Goal: Use online tool/utility: Use online tool/utility

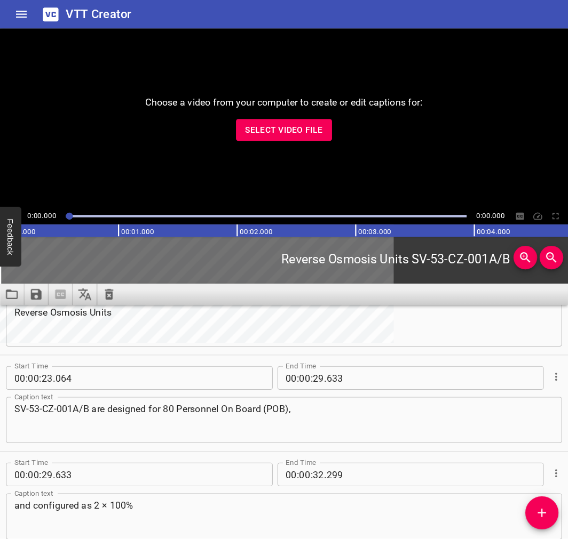
scroll to position [404, 0]
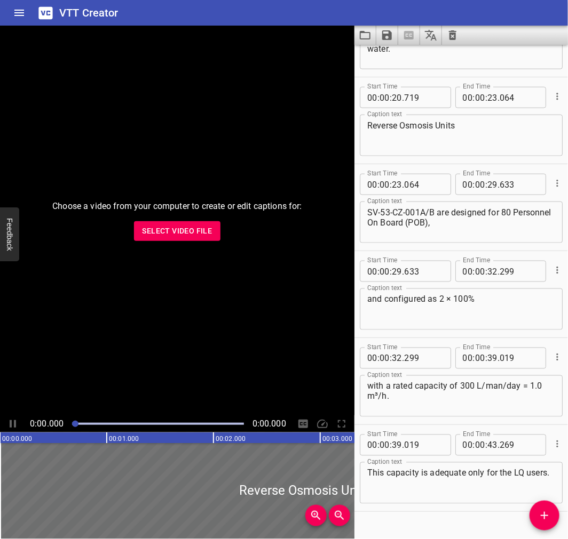
click at [468, 2] on div "VTT Creator" at bounding box center [284, 13] width 568 height 26
click at [364, 35] on icon "Load captions from file" at bounding box center [364, 35] width 13 height 13
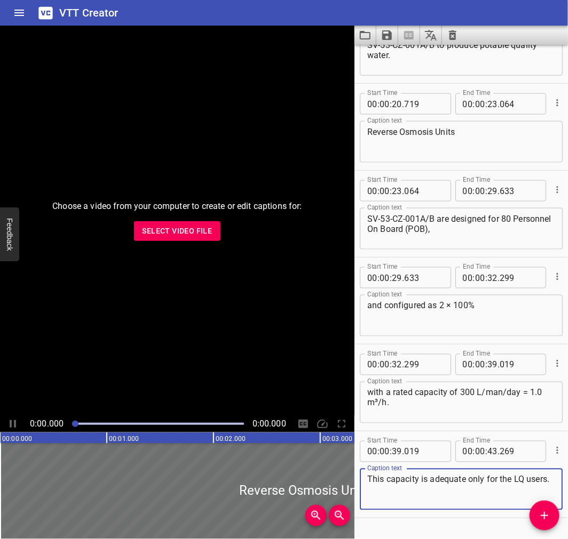
scroll to position [424, 0]
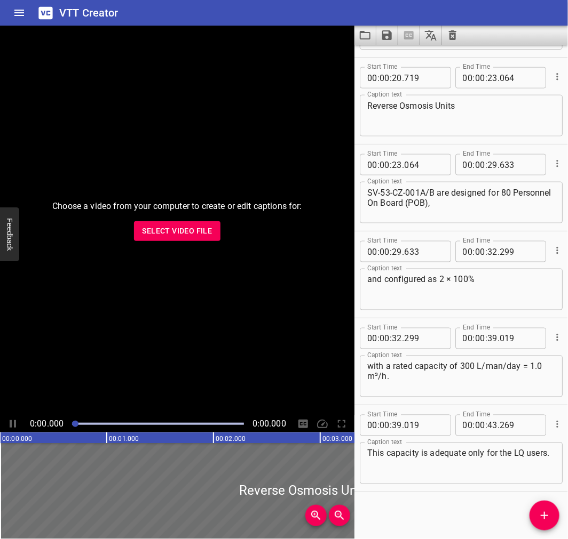
drag, startPoint x: 547, startPoint y: 473, endPoint x: 386, endPoint y: 14, distance: 486.2
click at [359, 6] on div "VTT Creator" at bounding box center [284, 13] width 568 height 26
click at [366, 36] on icon "Load captions from file" at bounding box center [364, 35] width 13 height 13
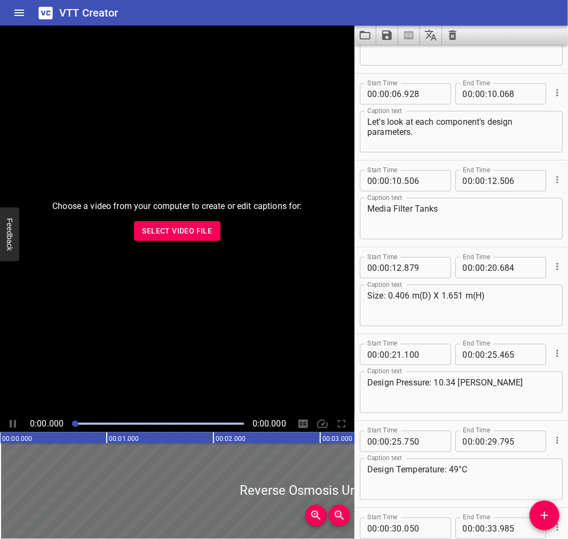
scroll to position [0, 0]
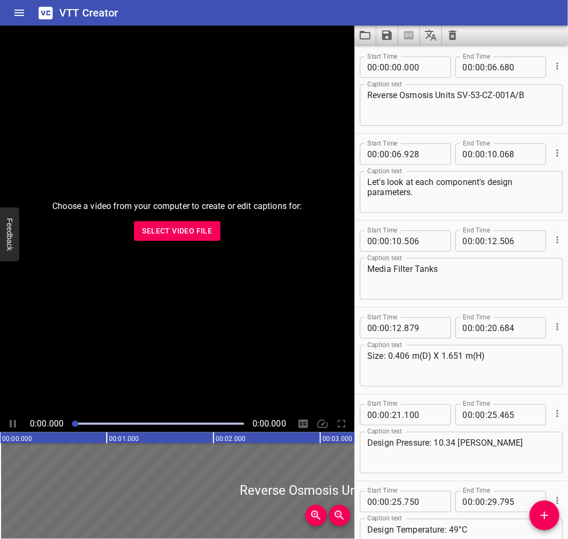
click at [457, 278] on textarea "Media Filter Tanks" at bounding box center [461, 279] width 188 height 30
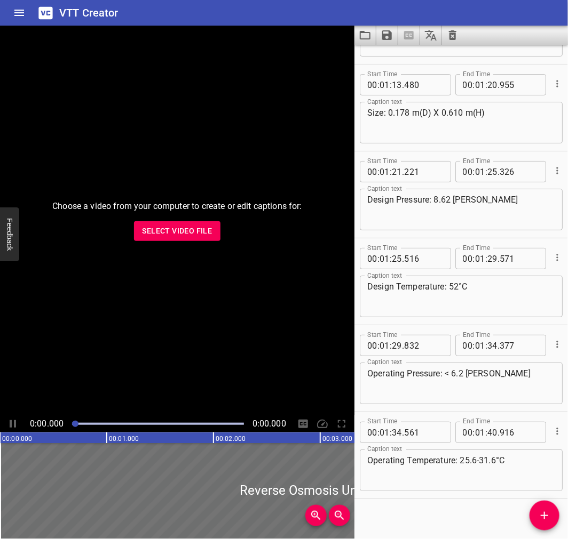
scroll to position [1293, 0]
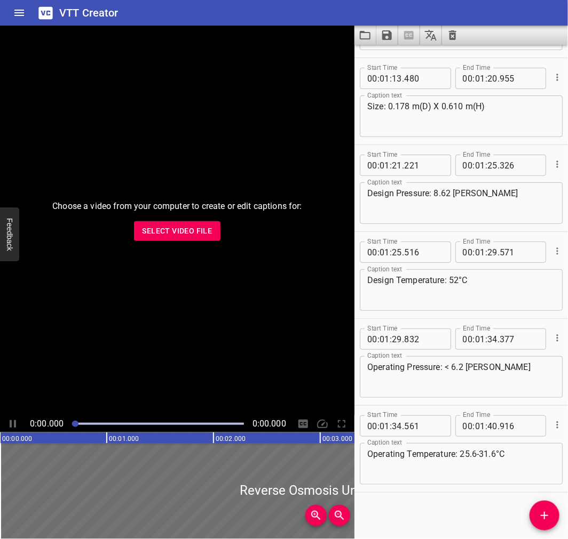
click at [366, 45] on div "1st Stage Cartridge Filters Caption text" at bounding box center [461, 30] width 203 height 42
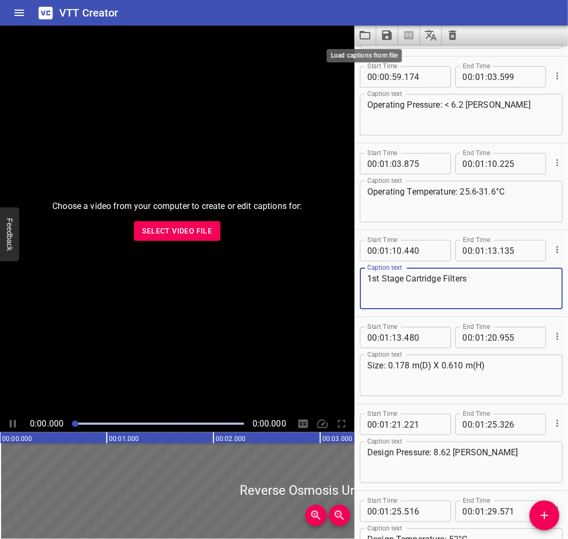
scroll to position [1019, 0]
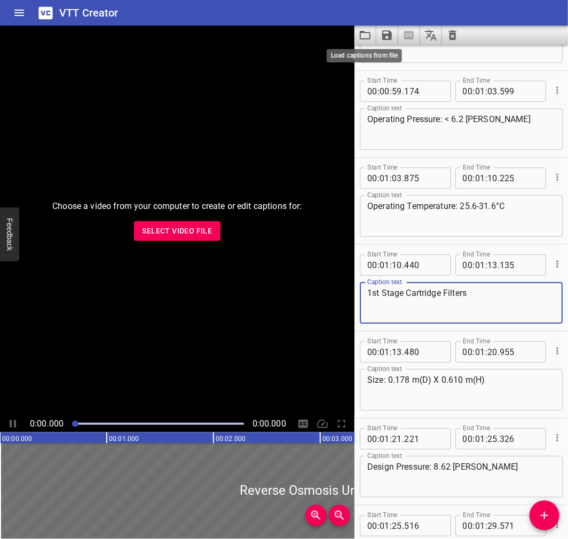
click at [364, 33] on icon "Load captions from file" at bounding box center [364, 35] width 13 height 13
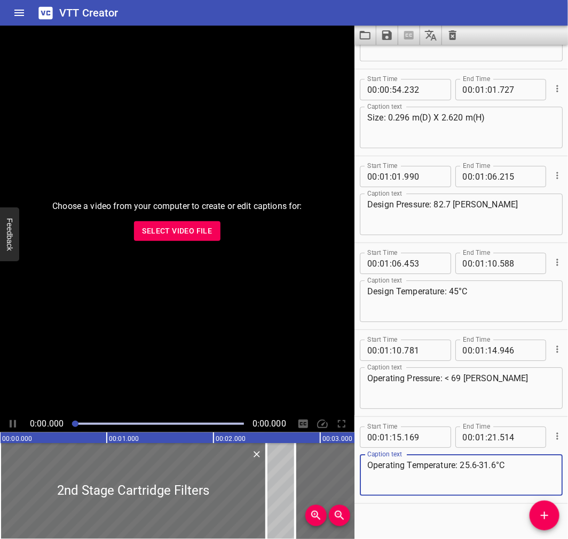
scroll to position [1032, 0]
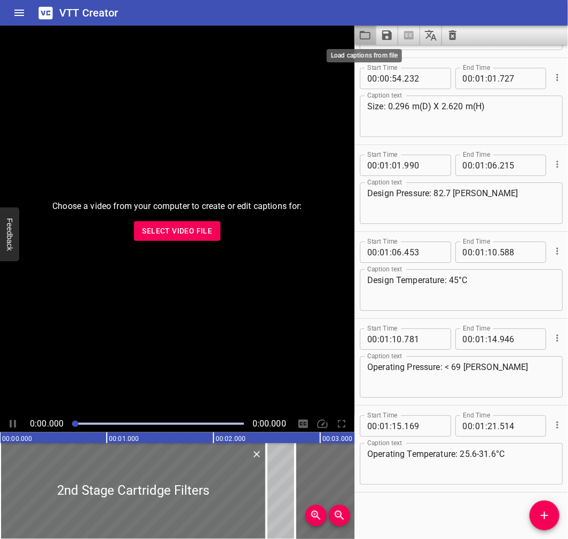
click at [363, 36] on icon "Load captions from file" at bounding box center [364, 35] width 13 height 13
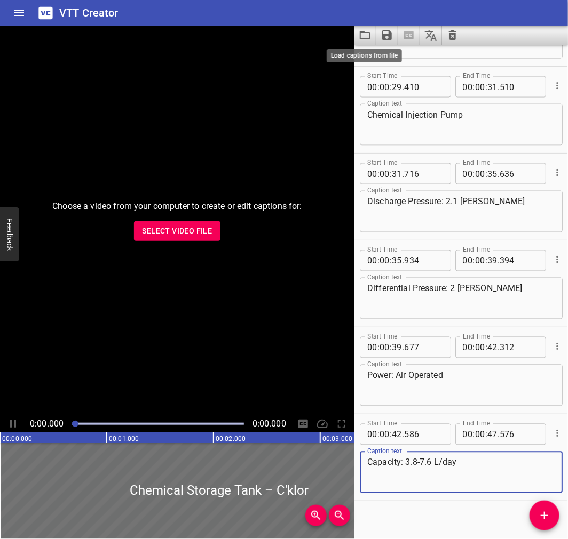
scroll to position [511, 0]
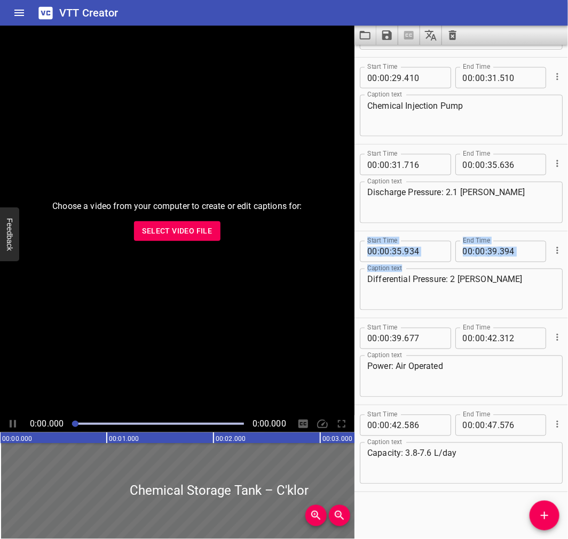
click at [553, 316] on div "Start Time 00 : 00 : 35 . 934 Start Time End Time 00 : 00 : 39 . 394 End Time C…" at bounding box center [460, 275] width 213 height 87
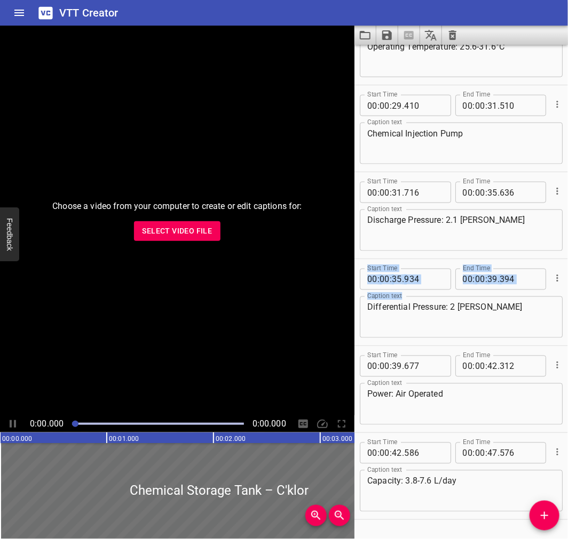
scroll to position [482, 0]
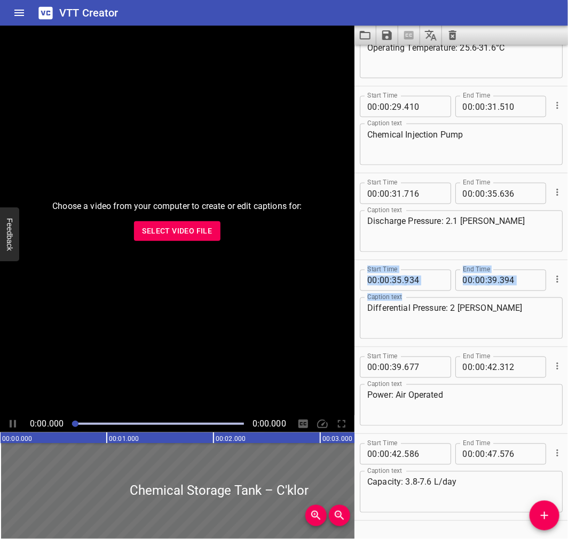
click at [363, 38] on icon "Load captions from file" at bounding box center [364, 35] width 13 height 13
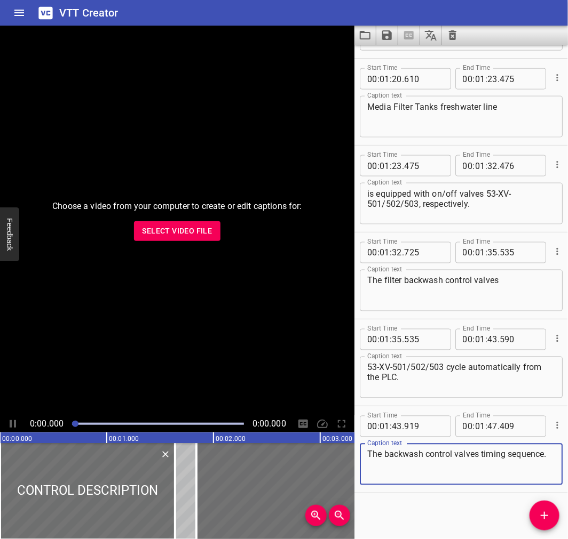
scroll to position [0, 0]
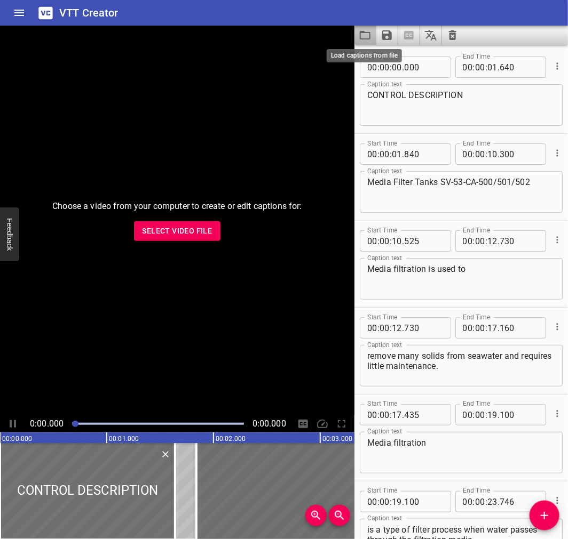
click at [364, 34] on icon "Load captions from file" at bounding box center [364, 35] width 13 height 13
click at [364, 29] on icon "Load captions from file" at bounding box center [364, 35] width 13 height 13
click at [361, 35] on icon "Load captions from file" at bounding box center [364, 35] width 13 height 13
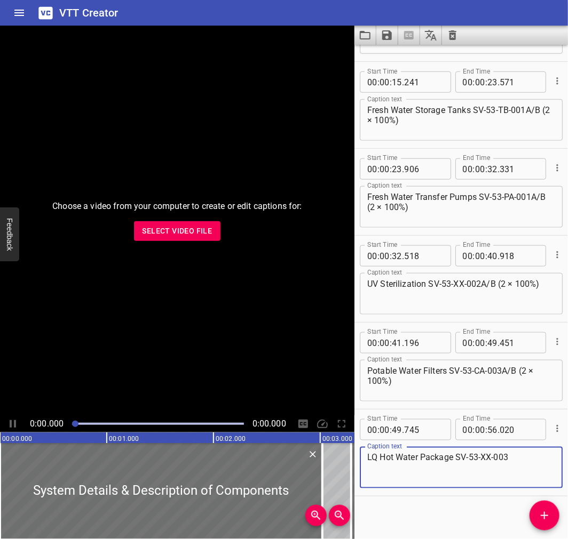
scroll to position [251, 0]
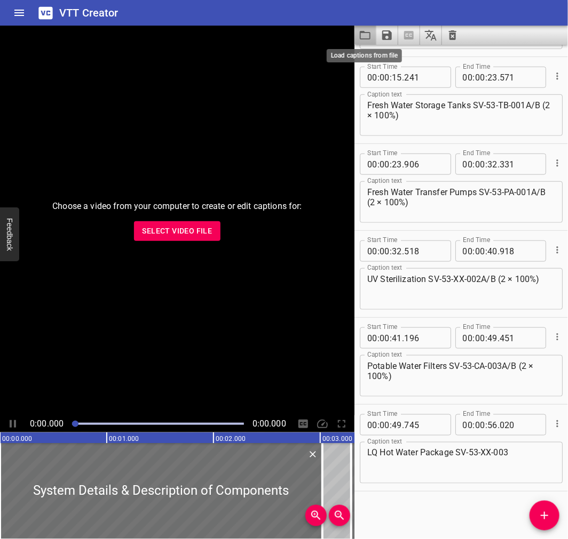
click at [361, 30] on icon "Load captions from file" at bounding box center [364, 35] width 13 height 13
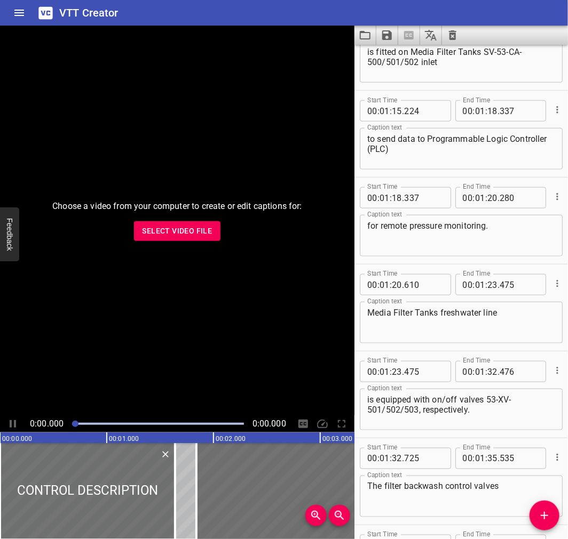
scroll to position [1524, 0]
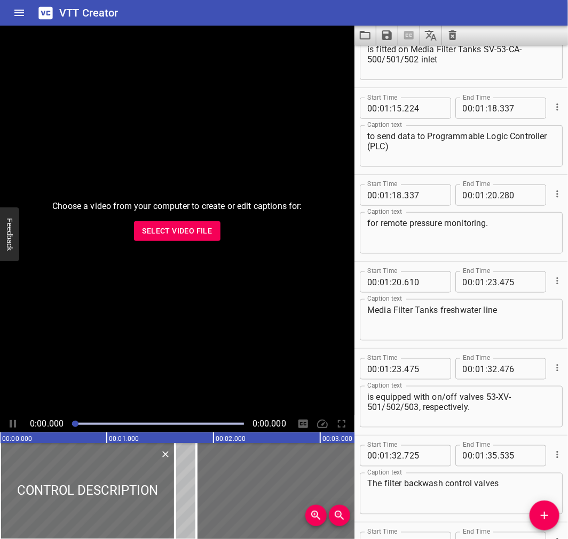
drag, startPoint x: 558, startPoint y: 430, endPoint x: 562, endPoint y: 420, distance: 10.5
click at [562, 420] on div "Start Time 00 : 00 : 00 . 000 Start Time End Time 00 : 00 : 01 . 640 End Time C…" at bounding box center [460, 292] width 213 height 495
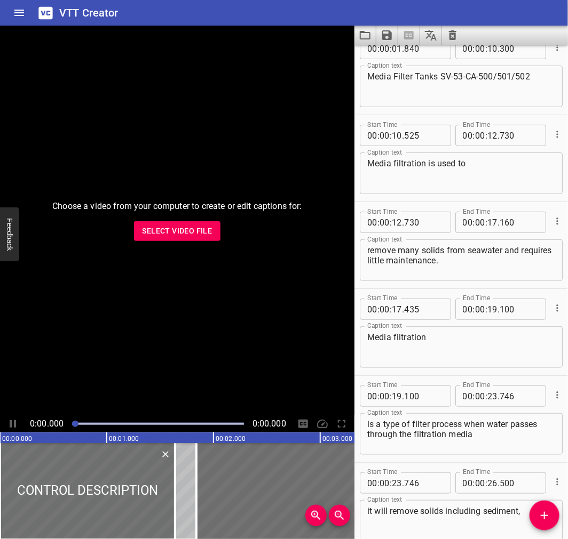
scroll to position [0, 0]
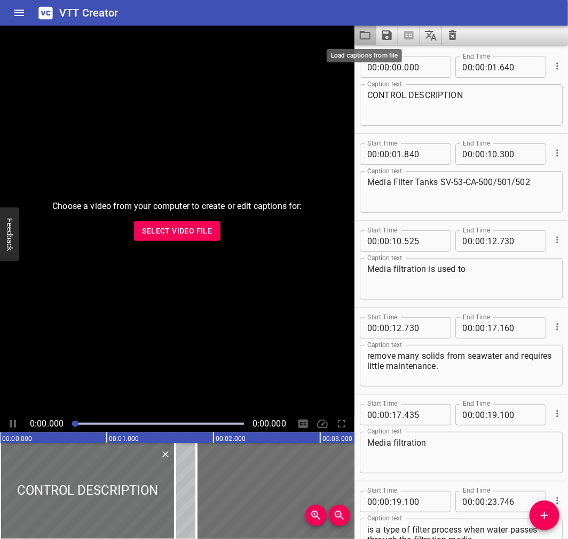
click at [366, 35] on icon "Load captions from file" at bounding box center [364, 35] width 13 height 13
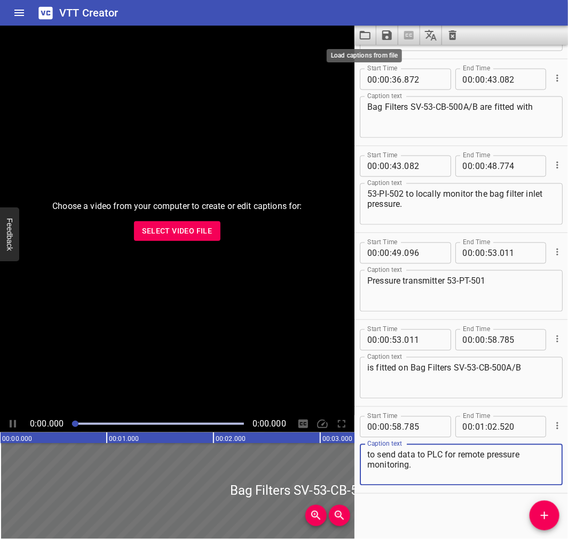
scroll to position [599, 0]
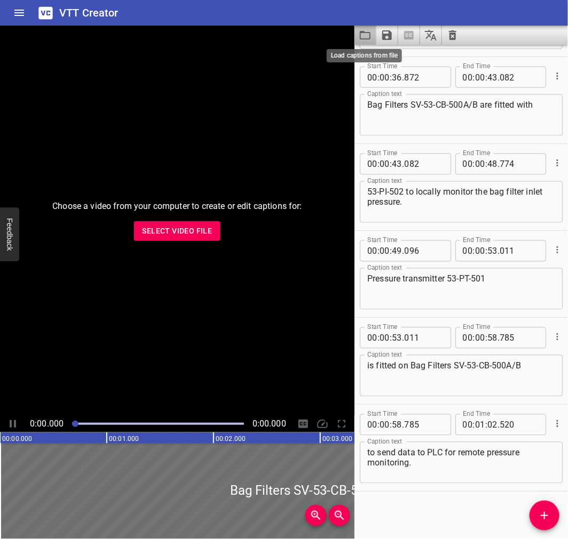
click at [359, 30] on icon "Load captions from file" at bounding box center [364, 35] width 13 height 13
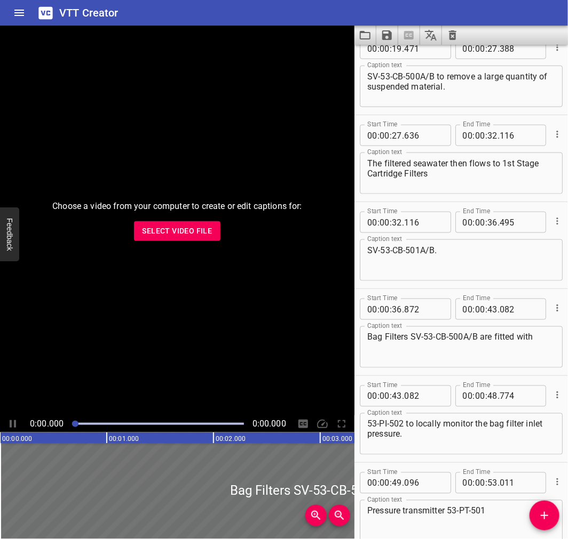
scroll to position [397, 0]
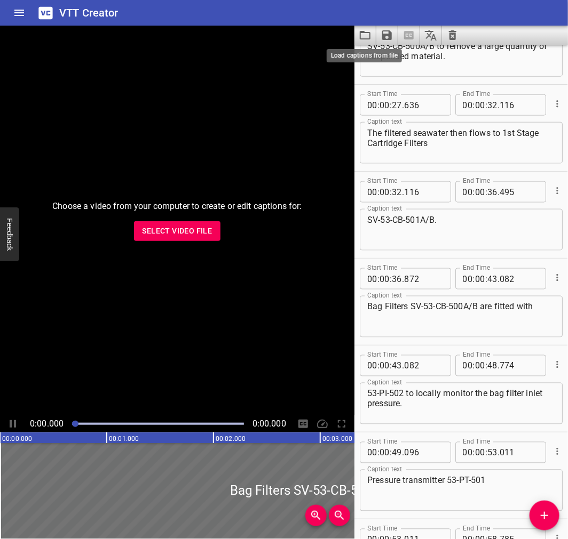
click at [368, 33] on icon "Load captions from file" at bounding box center [365, 35] width 11 height 9
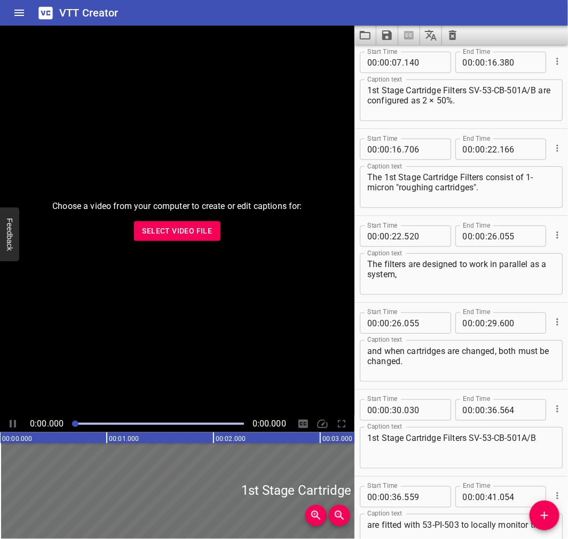
scroll to position [0, 0]
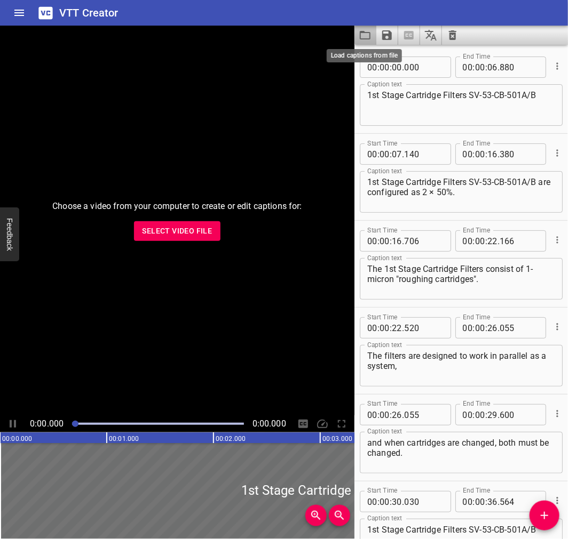
click at [370, 36] on icon "Load captions from file" at bounding box center [364, 35] width 13 height 13
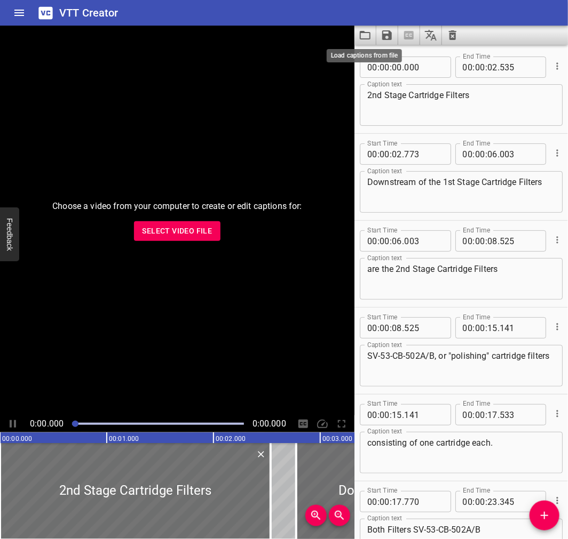
click at [364, 34] on icon "Load captions from file" at bounding box center [364, 35] width 13 height 13
click at [356, 32] on button "Load captions from file" at bounding box center [365, 35] width 22 height 19
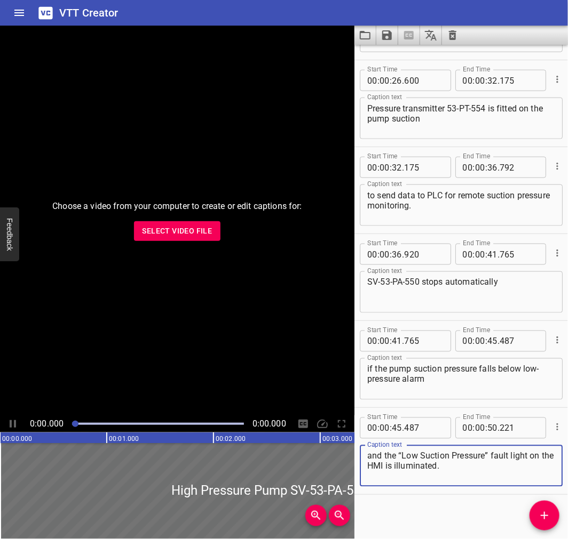
scroll to position [424, 0]
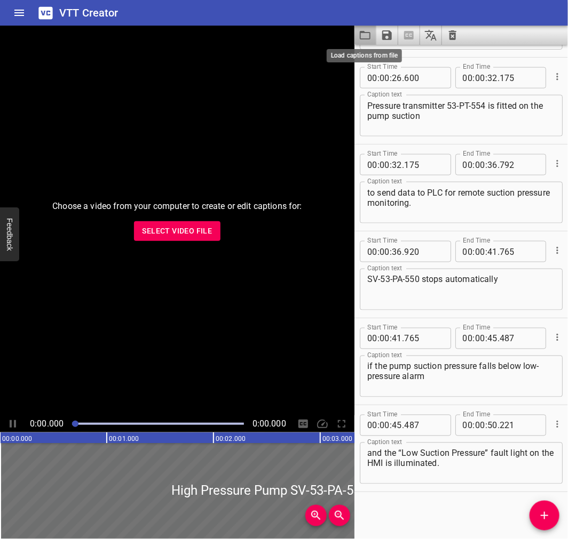
click at [364, 33] on icon "Load captions from file" at bounding box center [365, 35] width 11 height 9
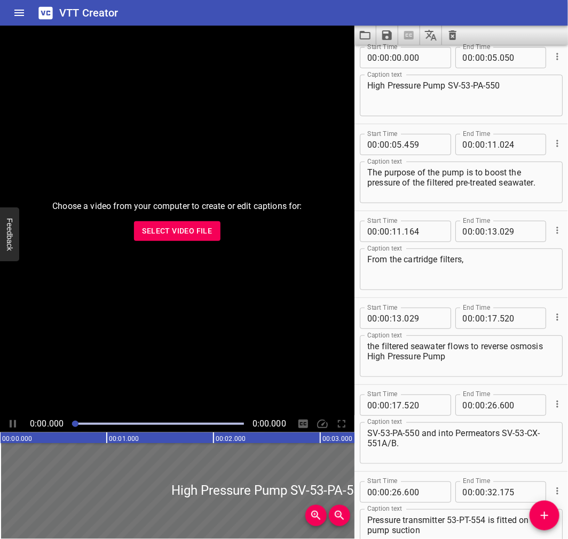
scroll to position [0, 0]
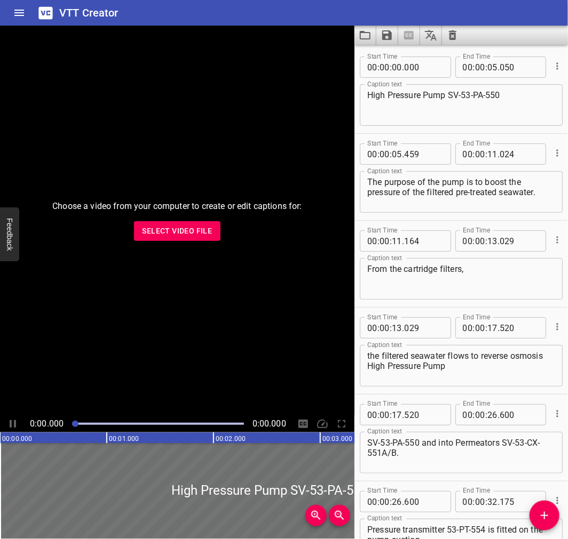
click at [355, 29] on button "Load captions from file" at bounding box center [365, 35] width 22 height 19
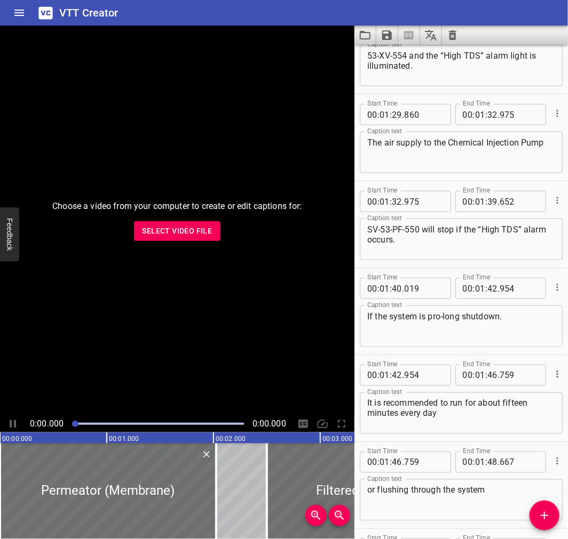
scroll to position [1613, 0]
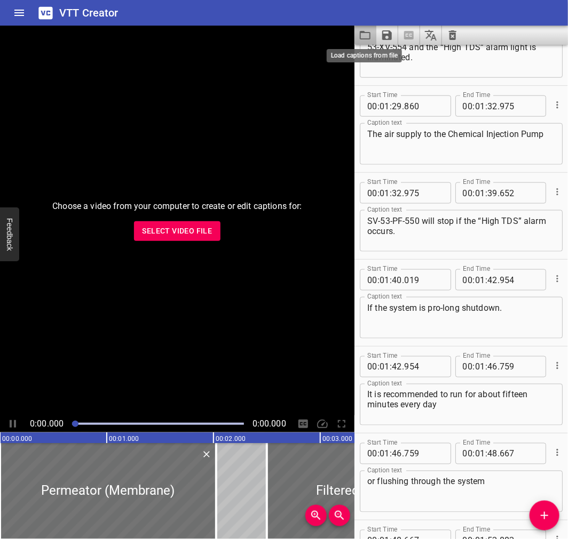
click at [365, 30] on icon "Load captions from file" at bounding box center [364, 35] width 13 height 13
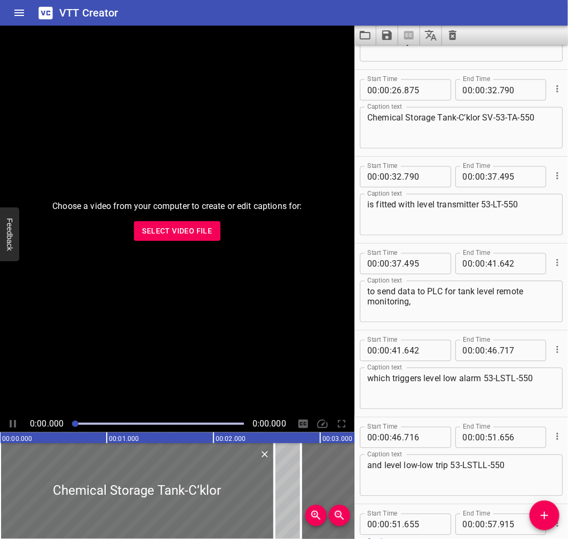
scroll to position [583, 0]
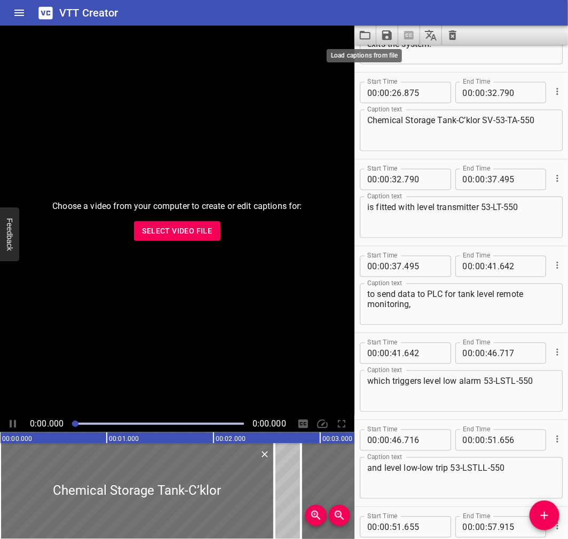
click at [361, 30] on icon "Load captions from file" at bounding box center [364, 35] width 13 height 13
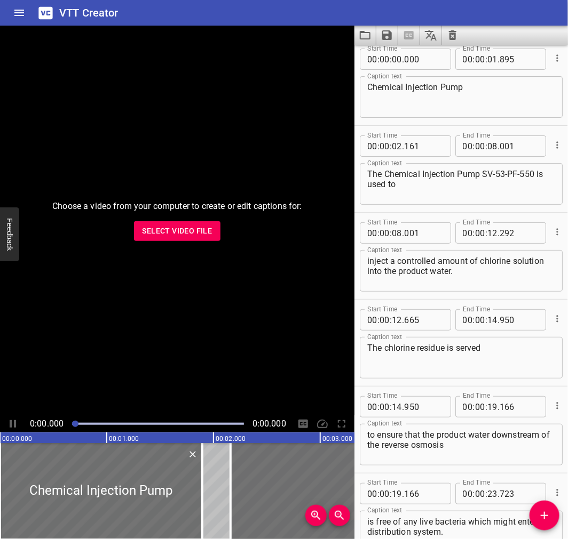
scroll to position [0, 0]
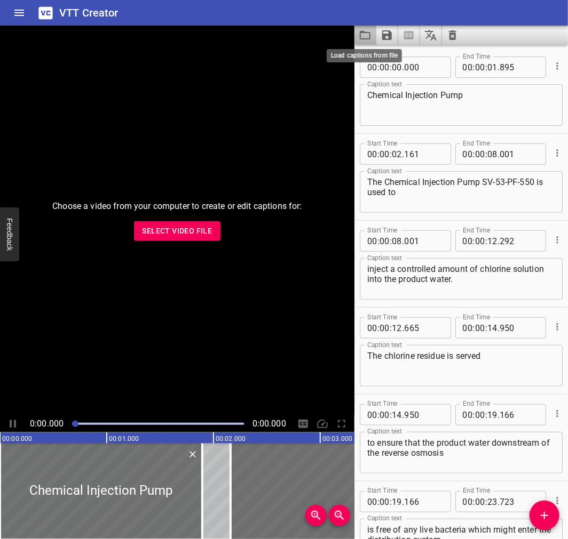
click at [367, 31] on icon "Load captions from file" at bounding box center [364, 35] width 13 height 13
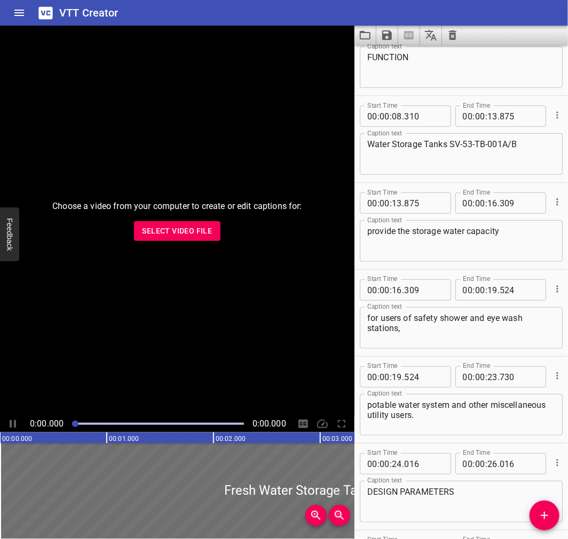
scroll to position [139, 0]
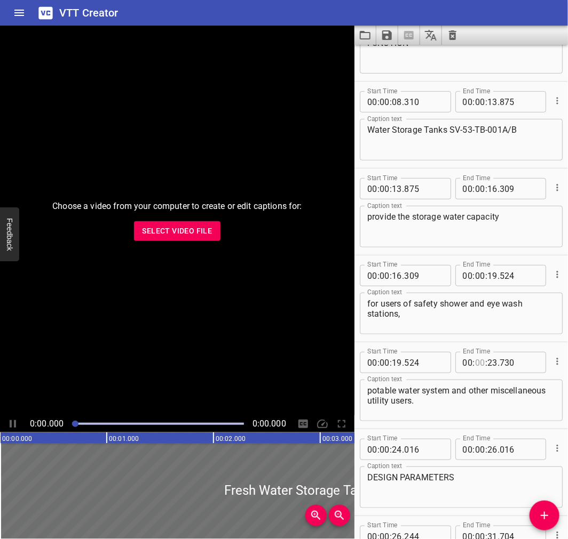
click at [475, 355] on input "number" at bounding box center [480, 362] width 10 height 21
type input "00"
click at [366, 29] on icon "Load captions from file" at bounding box center [364, 35] width 13 height 13
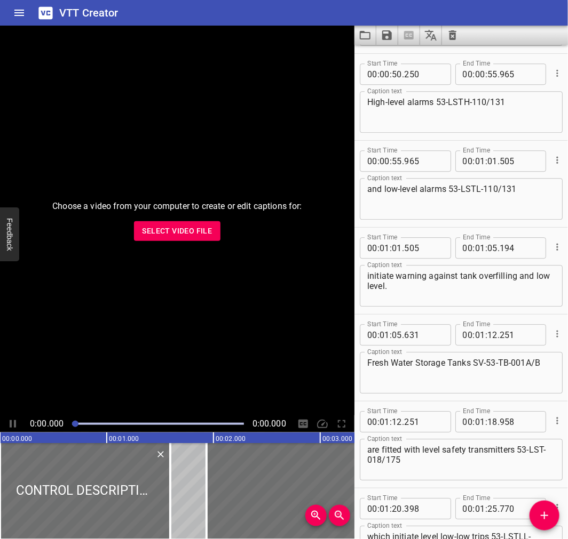
scroll to position [867, 0]
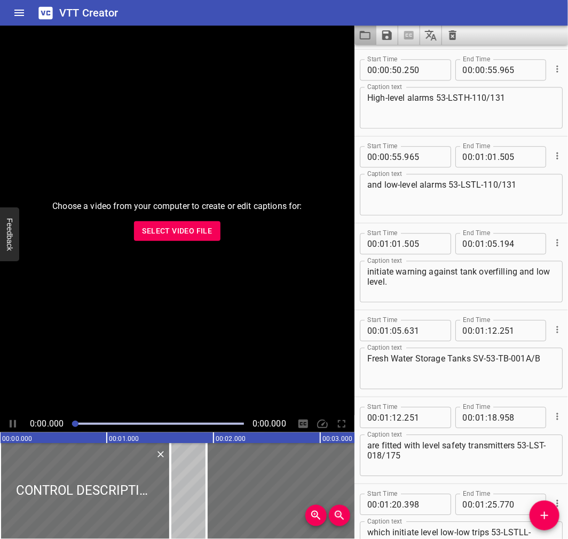
click at [363, 28] on button "Load captions from file" at bounding box center [365, 35] width 22 height 19
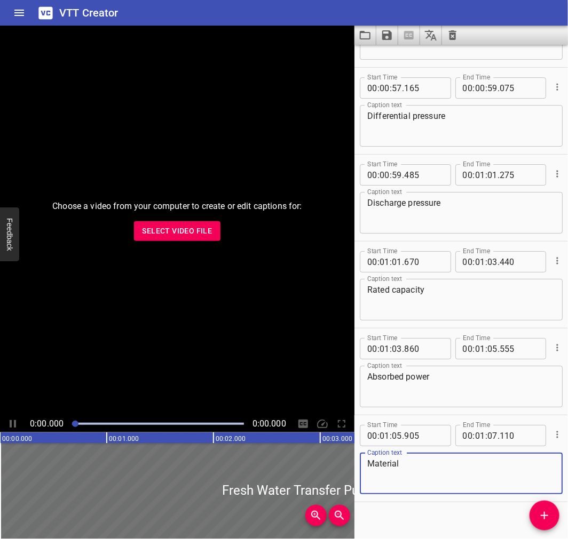
scroll to position [1119, 0]
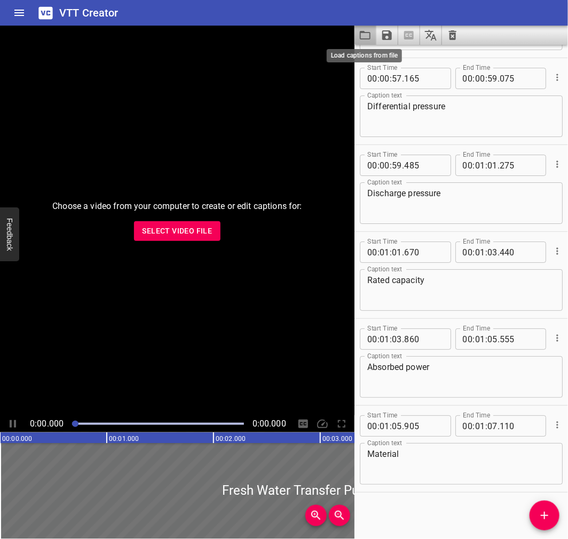
click at [366, 38] on icon "Load captions from file" at bounding box center [364, 35] width 13 height 13
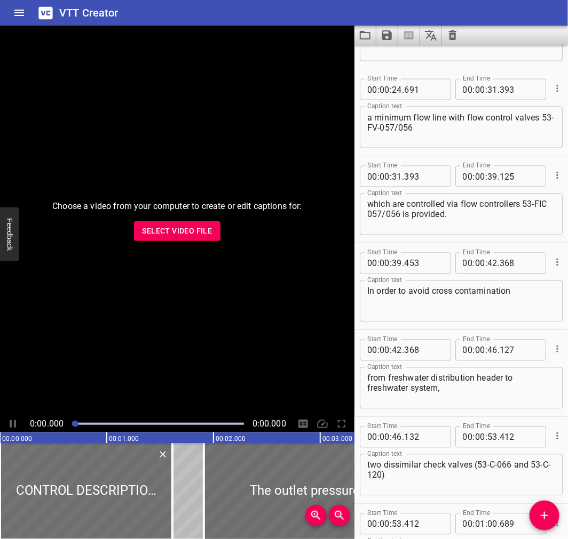
scroll to position [502, 0]
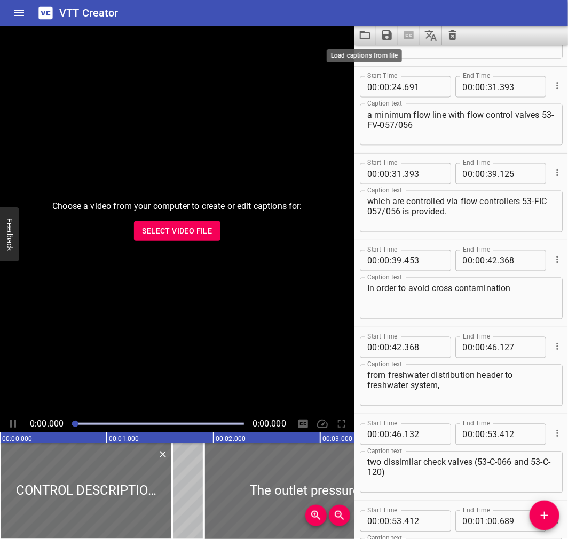
click at [365, 36] on icon "Load captions from file" at bounding box center [364, 35] width 13 height 13
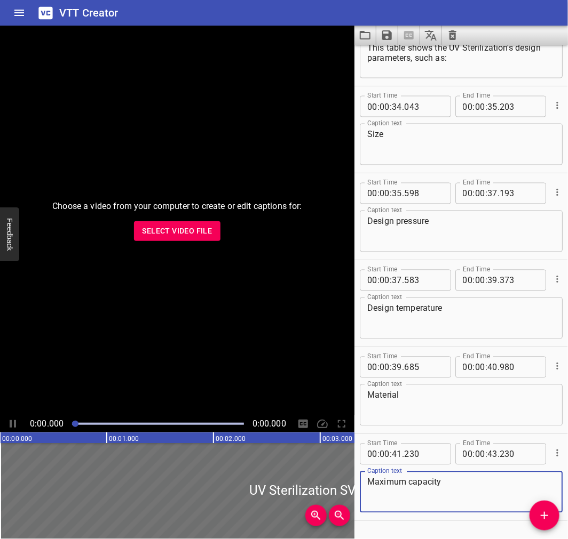
scroll to position [598, 0]
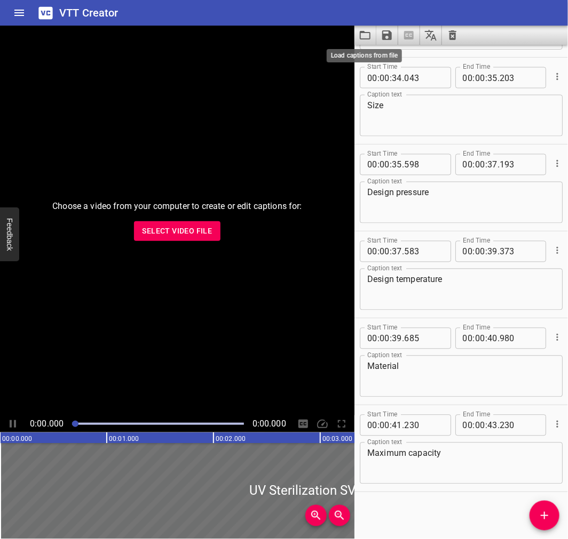
click at [369, 36] on icon "Load captions from file" at bounding box center [364, 35] width 13 height 13
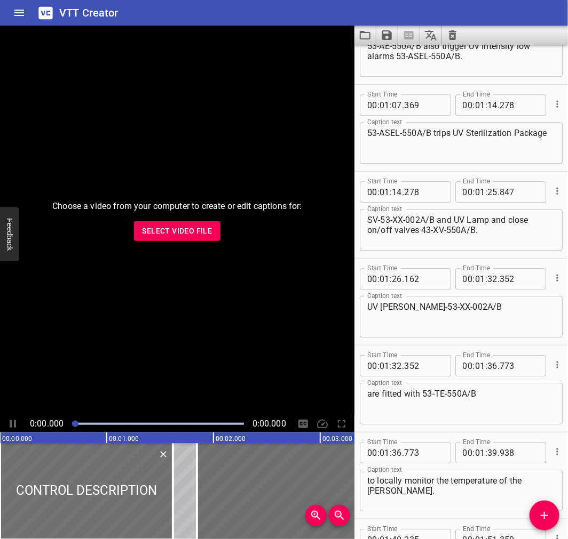
scroll to position [929, 0]
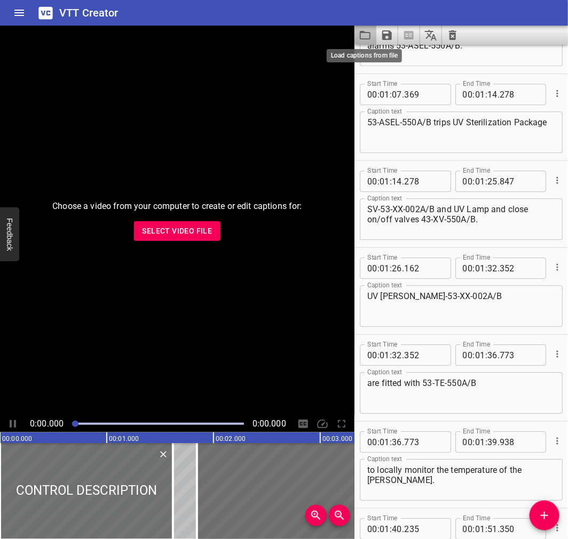
click at [365, 30] on icon "Load captions from file" at bounding box center [364, 35] width 13 height 13
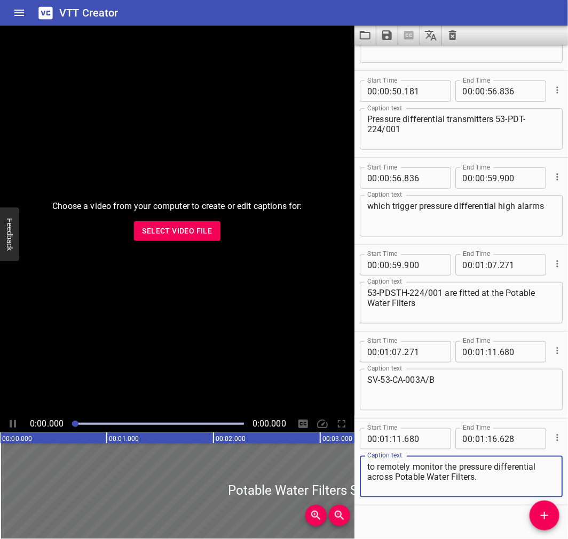
scroll to position [1467, 0]
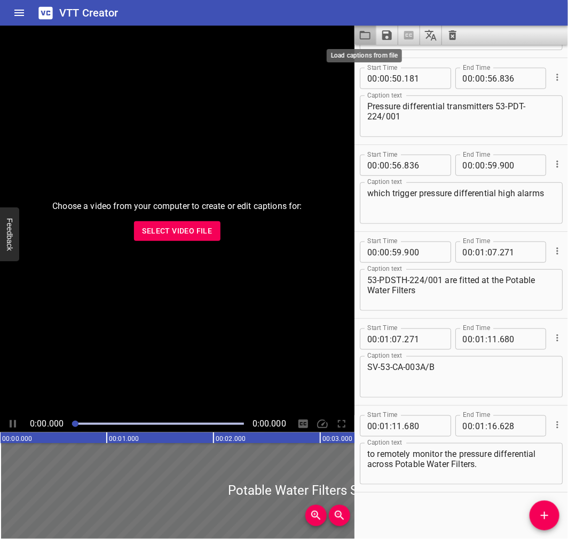
click at [368, 38] on icon "Load captions from file" at bounding box center [364, 35] width 13 height 13
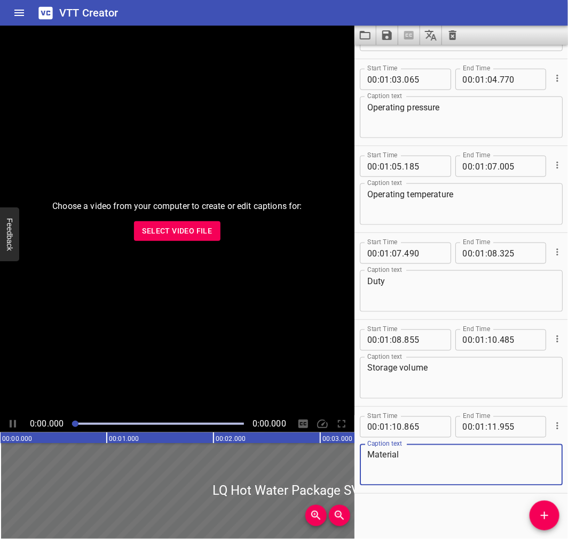
scroll to position [1640, 0]
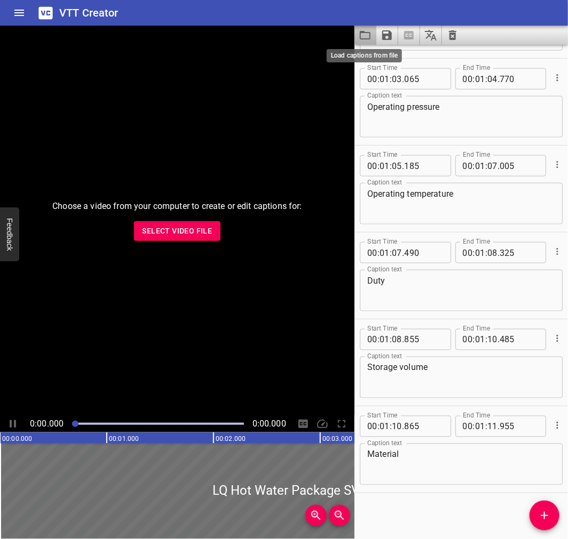
click at [366, 38] on icon "Load captions from file" at bounding box center [364, 35] width 13 height 13
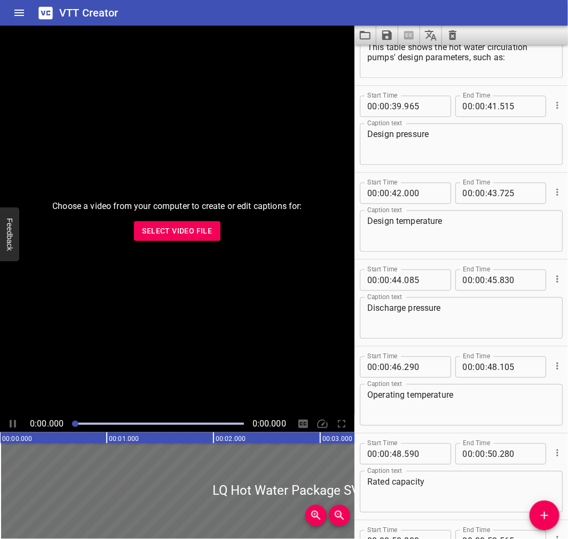
scroll to position [0, 0]
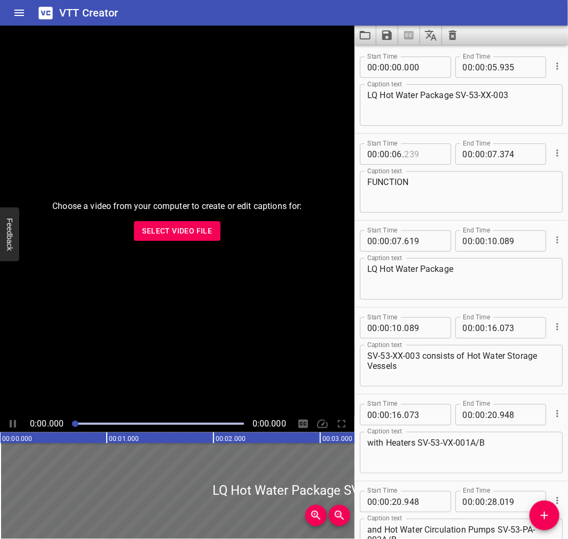
click at [413, 155] on input "number" at bounding box center [423, 154] width 39 height 21
type input "239"
click at [430, 191] on textarea "FUNCTION" at bounding box center [461, 192] width 188 height 30
click at [427, 238] on input "number" at bounding box center [423, 240] width 39 height 21
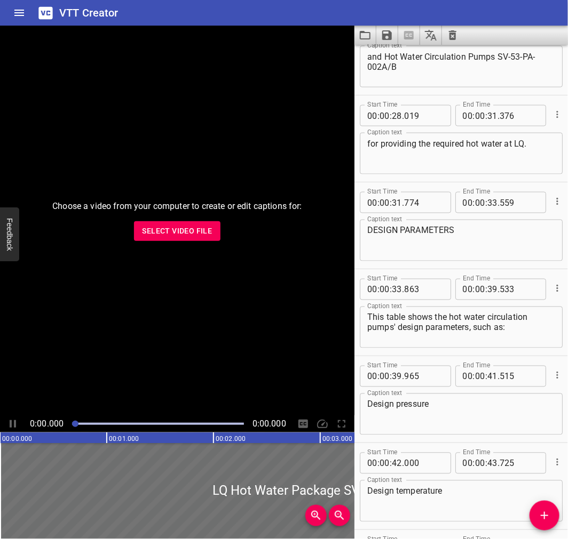
scroll to position [487, 0]
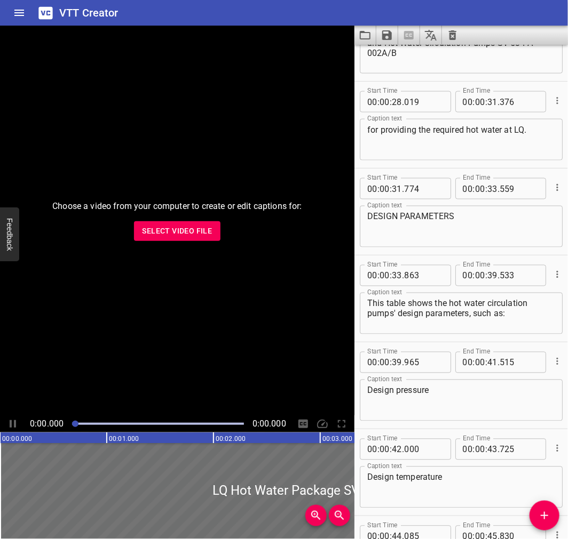
type input "619"
click at [427, 179] on input "number" at bounding box center [423, 188] width 39 height 21
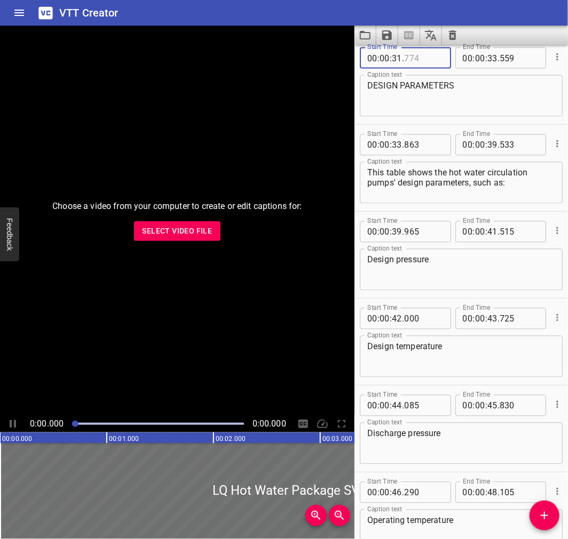
scroll to position [634, 0]
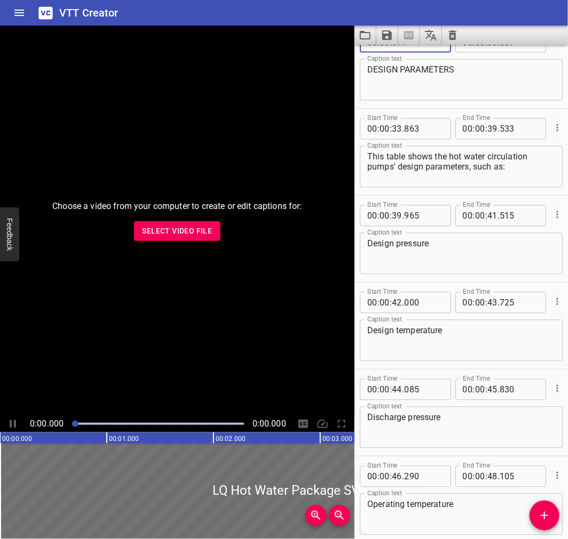
type input "774"
click at [421, 123] on input "number" at bounding box center [423, 128] width 39 height 21
type input "863"
click at [411, 212] on input "number" at bounding box center [423, 215] width 39 height 21
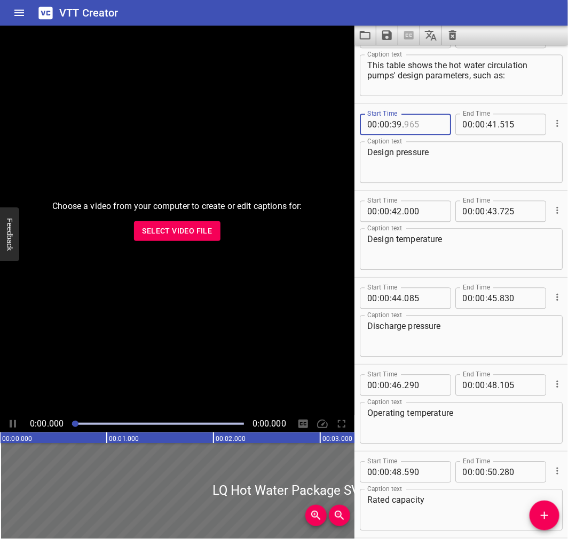
scroll to position [731, 0]
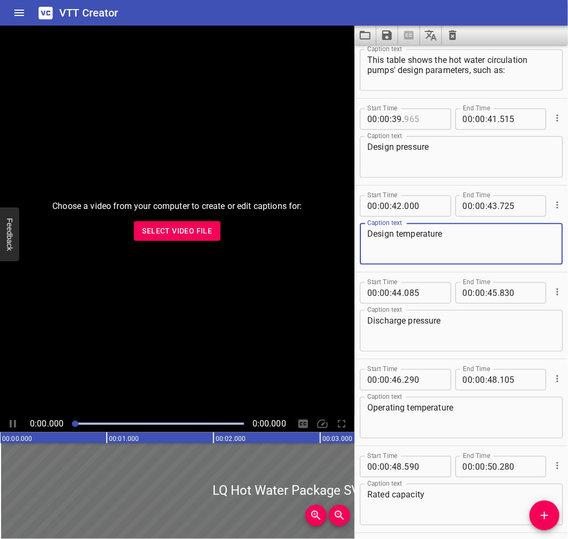
type input "965"
click at [471, 235] on textarea "Design temperature" at bounding box center [461, 244] width 188 height 30
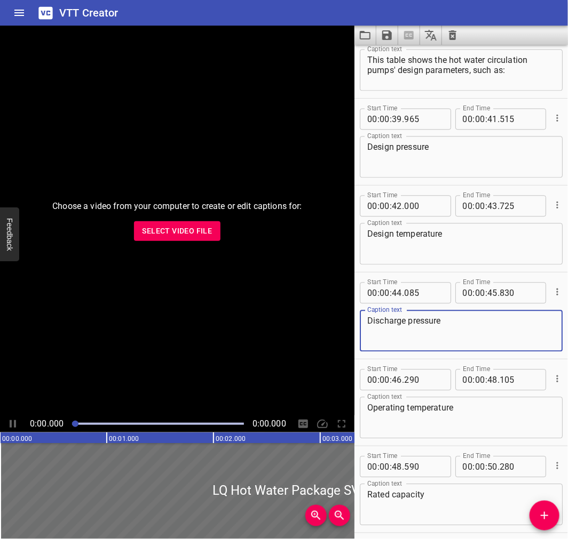
click at [438, 329] on textarea "Discharge pressure" at bounding box center [461, 331] width 188 height 30
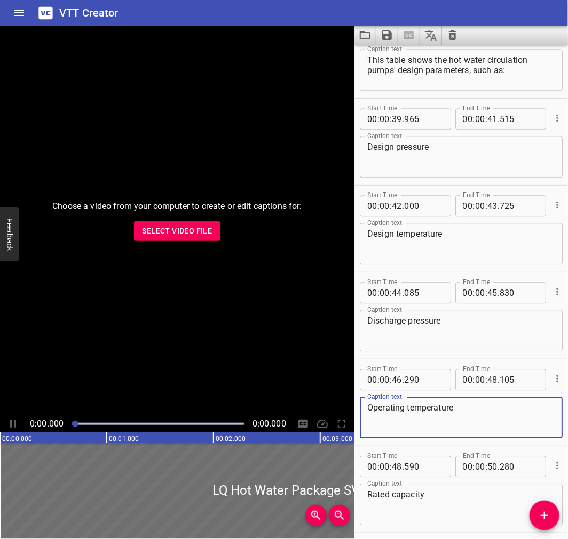
click at [481, 404] on textarea "Operating temperature" at bounding box center [461, 418] width 188 height 30
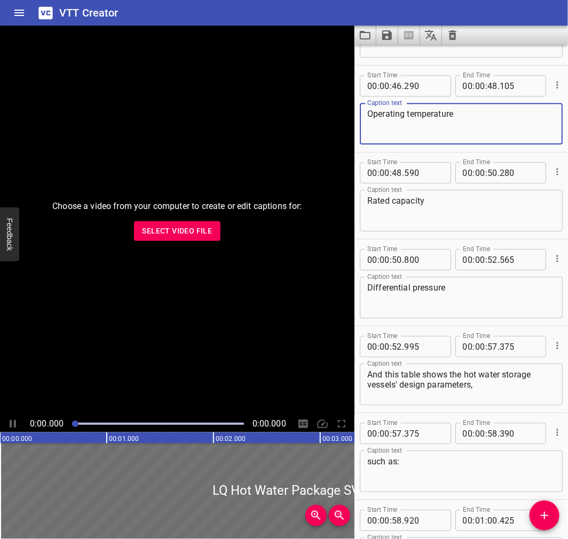
scroll to position [1043, 0]
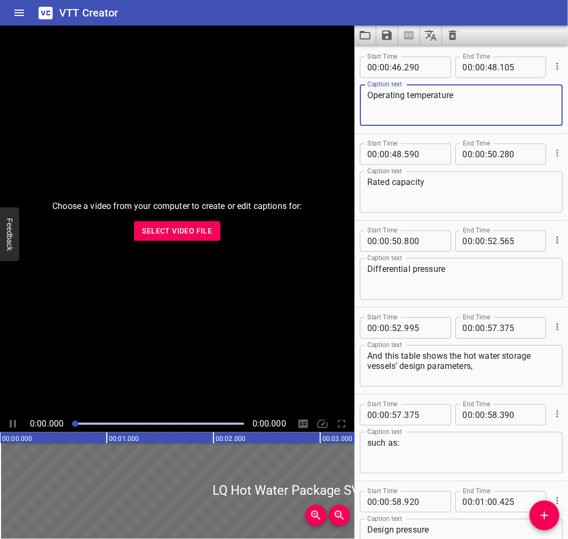
click at [450, 171] on div "Rated capacity Caption text" at bounding box center [461, 192] width 203 height 42
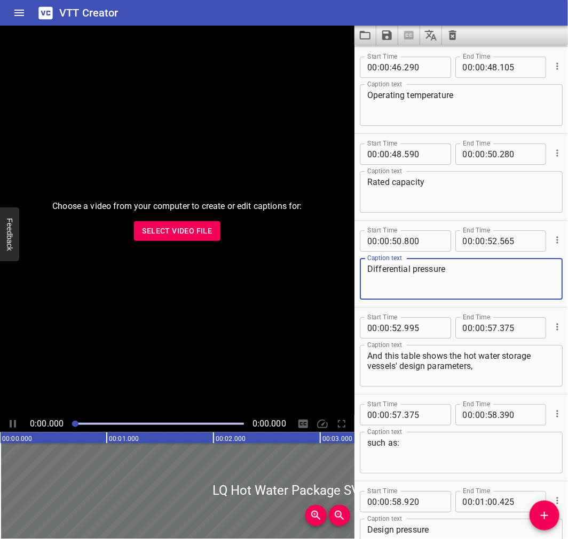
click at [482, 265] on textarea "Differential pressure" at bounding box center [461, 279] width 188 height 30
click at [486, 369] on textarea "And this table shows the hot water storage vessels' design parameters," at bounding box center [461, 366] width 188 height 30
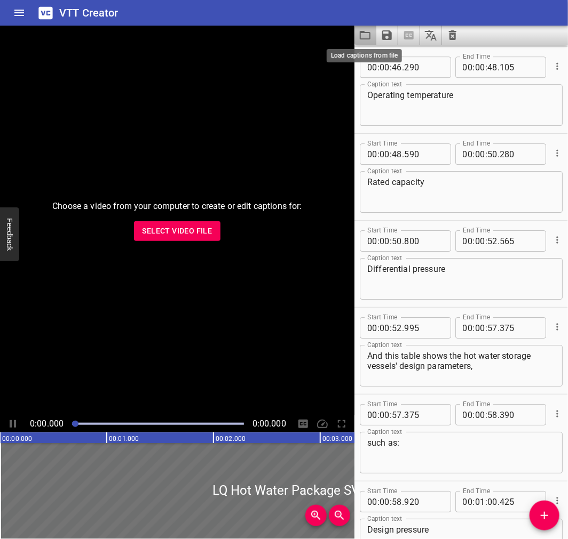
click at [364, 31] on icon "Load captions from file" at bounding box center [364, 35] width 13 height 13
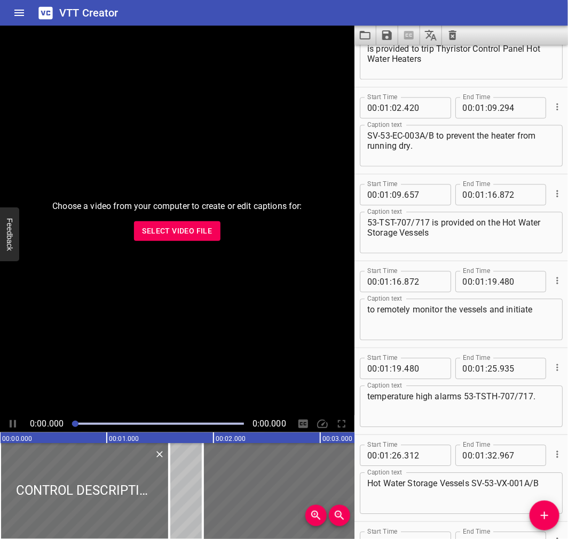
scroll to position [840, 0]
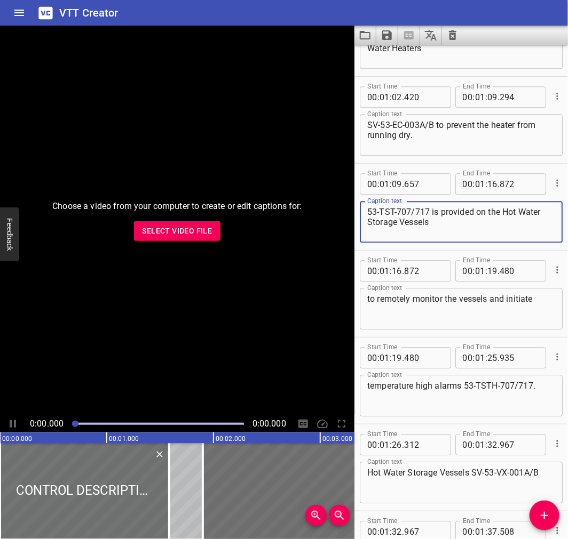
click at [458, 210] on textarea "53-TST-707/717 is provided on the Hot Water Storage Vessels" at bounding box center [461, 222] width 188 height 30
click at [449, 220] on textarea "53-TST-707/717 is provided on the Hot Water Storage Vessels" at bounding box center [461, 222] width 188 height 30
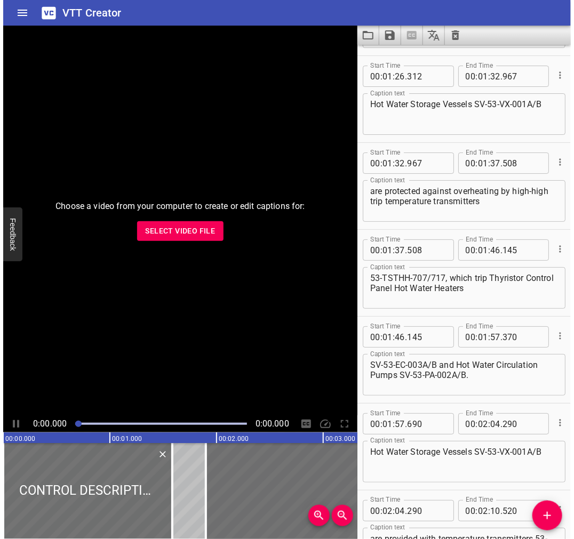
scroll to position [1237, 0]
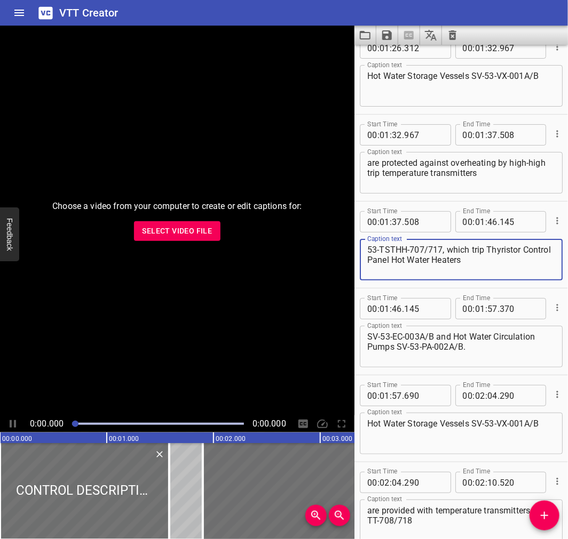
click at [500, 260] on textarea "53-TSTHH-707/717, which trip Thyristor Control Panel Hot Water Heaters" at bounding box center [461, 260] width 188 height 30
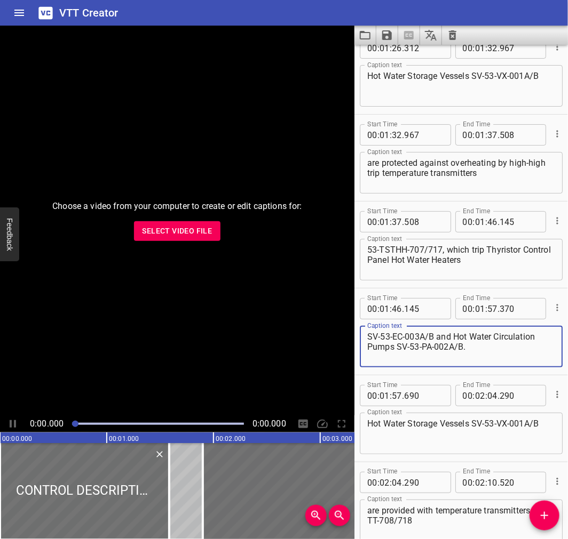
click at [466, 352] on textarea "SV-53-EC-003A/B and Hot Water Circulation Pumps SV-53-PA-002A/B." at bounding box center [461, 347] width 188 height 30
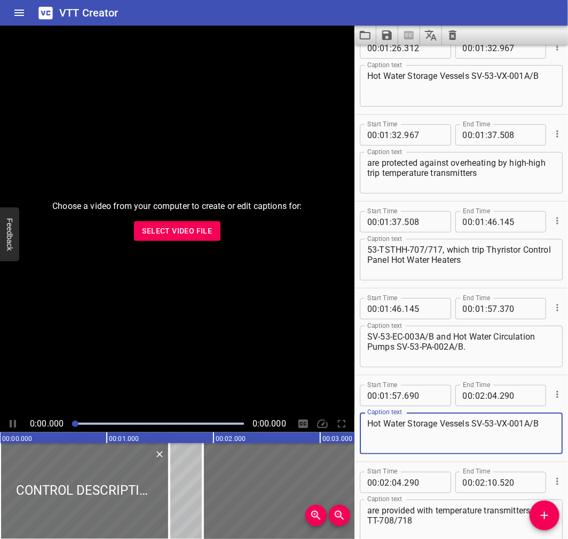
click at [466, 424] on textarea "Hot Water Storage Vessels SV-53-VX-001A/B" at bounding box center [461, 434] width 188 height 30
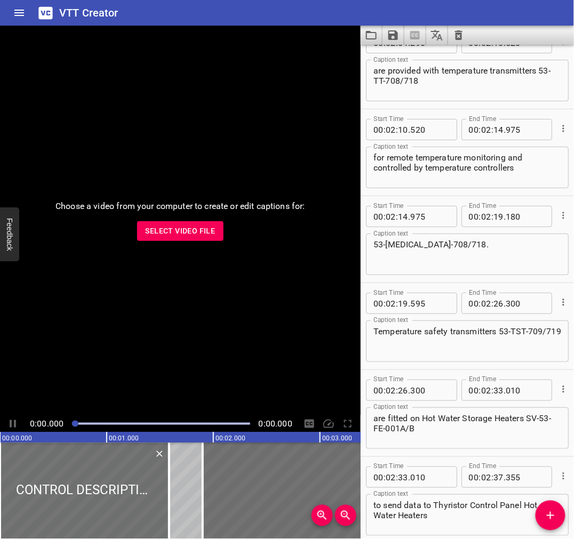
scroll to position [1680, 0]
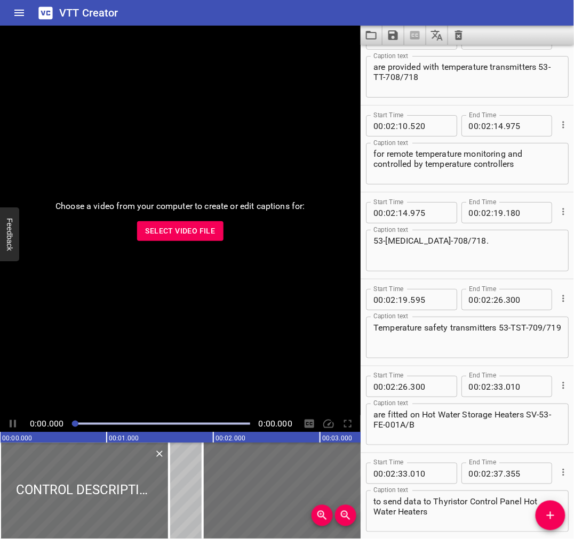
click at [484, 329] on textarea "Temperature safety transmitters 53-TST-709/719" at bounding box center [467, 338] width 188 height 30
click at [364, 30] on button "Load captions from file" at bounding box center [372, 35] width 22 height 19
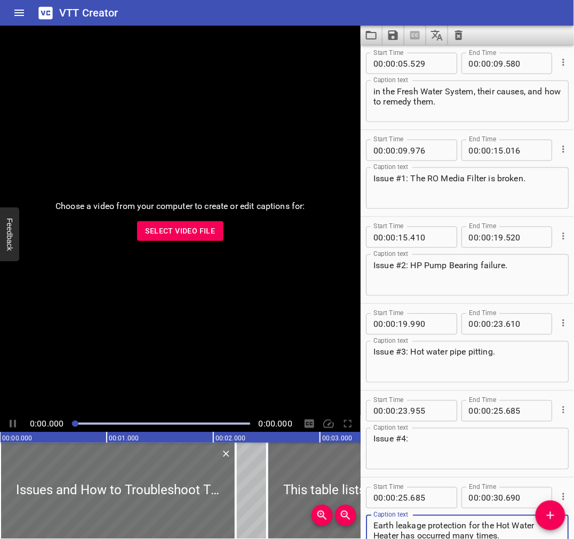
scroll to position [206, 0]
